Goal: Information Seeking & Learning: Learn about a topic

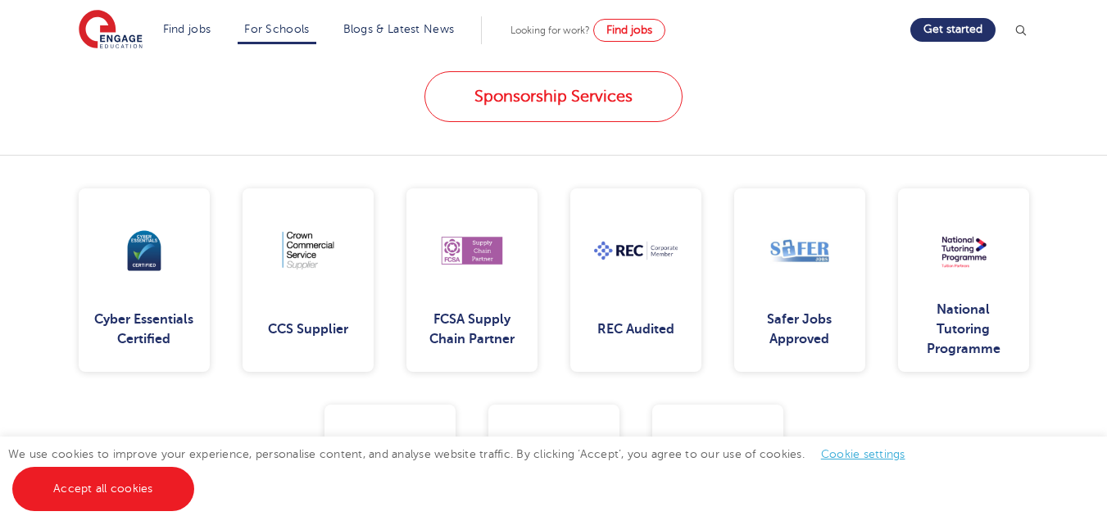
scroll to position [2018, 0]
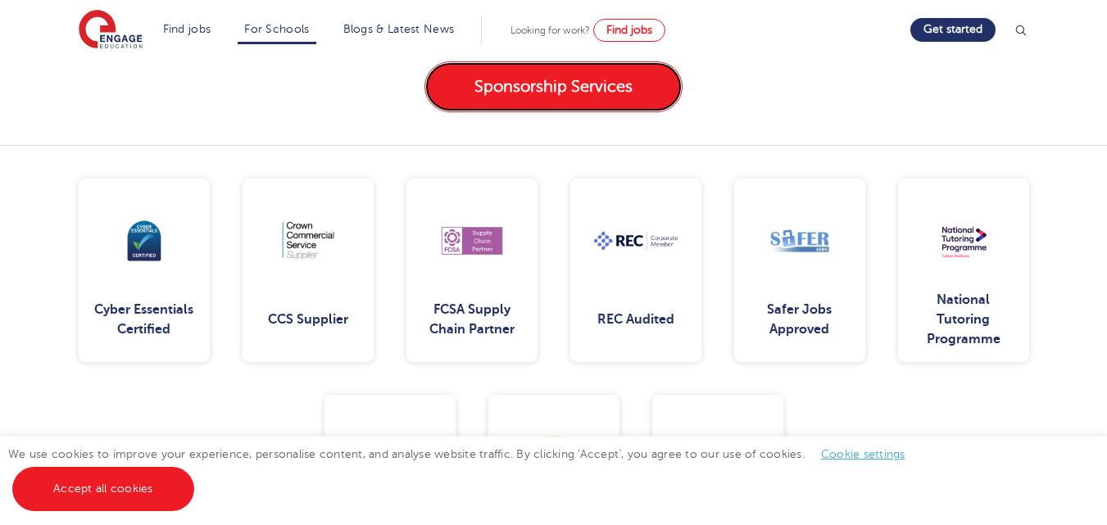
click at [580, 89] on link "Sponsorship Services" at bounding box center [554, 86] width 258 height 51
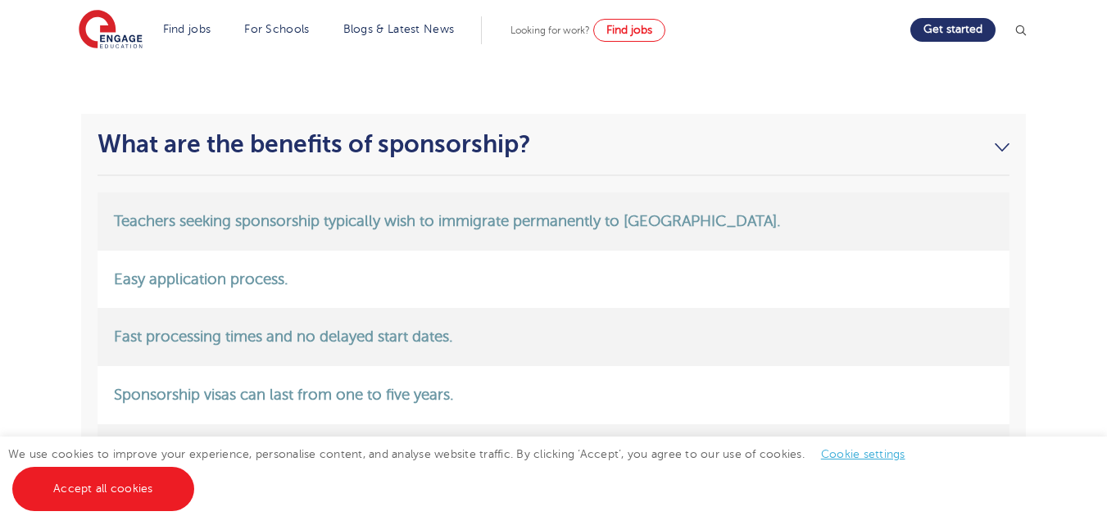
scroll to position [2326, 0]
